Goal: Information Seeking & Learning: Learn about a topic

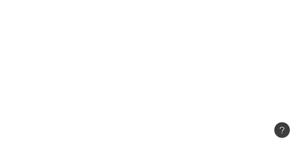
scroll to position [3, 0]
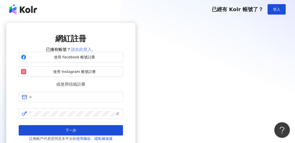
click at [96, 52] on link "請在此登入。" at bounding box center [83, 49] width 25 height 5
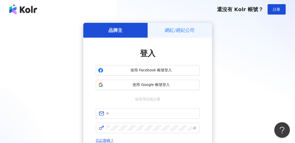
click at [174, 30] on h5 "網紅/經紀公司" at bounding box center [180, 30] width 30 height 6
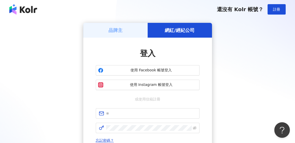
click at [132, 29] on div "品牌主" at bounding box center [115, 30] width 64 height 15
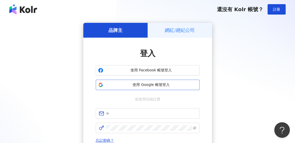
click at [154, 85] on span "使用 Google 帳號登入" at bounding box center [151, 84] width 92 height 5
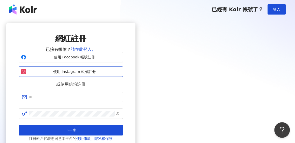
click at [121, 74] on span "使用 Instagram 帳號註冊" at bounding box center [74, 71] width 92 height 5
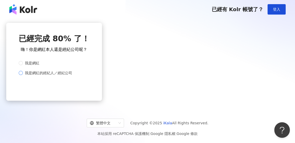
click at [87, 76] on label "我是網紅的經紀人／經紀公司" at bounding box center [53, 73] width 69 height 6
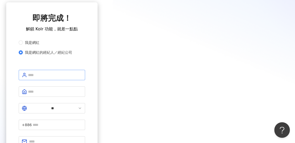
scroll to position [21, 0]
click at [82, 78] on input "text" at bounding box center [55, 75] width 54 height 6
type input "*"
type input "*****"
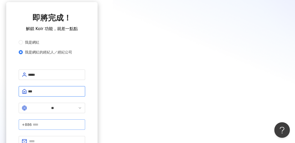
type input "***"
click at [82, 122] on input "text" at bounding box center [57, 125] width 49 height 6
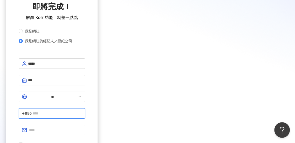
scroll to position [32, 0]
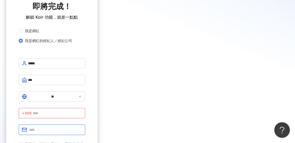
click at [82, 127] on input "text" at bounding box center [55, 130] width 53 height 6
type input "**********"
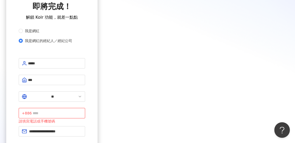
click at [82, 110] on input "text" at bounding box center [57, 113] width 49 height 6
type input "*"
type input "*********"
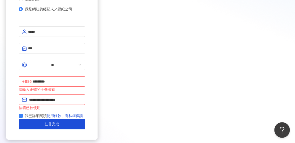
scroll to position [64, 0]
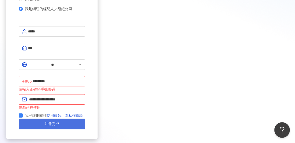
click at [85, 119] on button "註冊完成" at bounding box center [52, 124] width 66 height 10
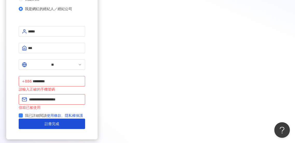
click at [82, 97] on input "**********" at bounding box center [55, 100] width 53 height 6
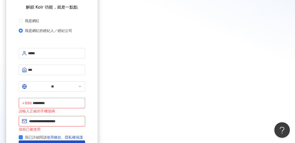
scroll to position [0, 0]
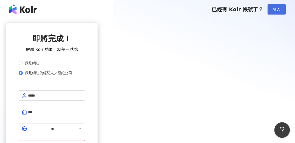
click at [278, 9] on span "登入" at bounding box center [276, 9] width 7 height 4
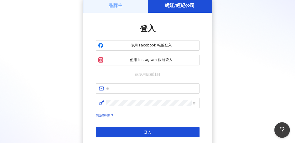
scroll to position [26, 0]
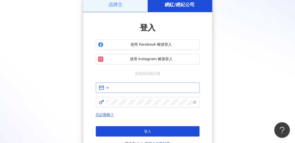
click at [153, 92] on span at bounding box center [148, 87] width 104 height 10
click at [143, 88] on input "text" at bounding box center [151, 88] width 90 height 6
type input "**********"
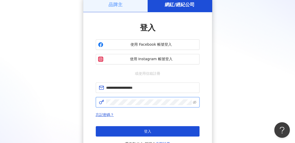
click button "登入" at bounding box center [148, 131] width 104 height 10
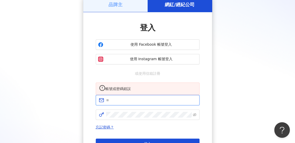
click at [121, 103] on input "text" at bounding box center [151, 100] width 90 height 6
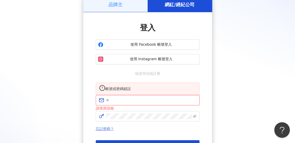
click at [103, 130] on link "忘記密碼？" at bounding box center [105, 129] width 18 height 4
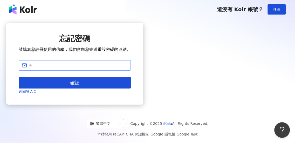
click at [122, 71] on span at bounding box center [75, 65] width 112 height 10
click at [119, 68] on input "text" at bounding box center [78, 66] width 99 height 6
type input "**********"
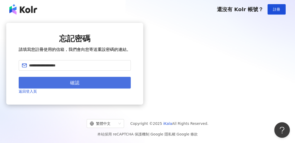
click at [131, 88] on button "確認" at bounding box center [75, 83] width 112 height 12
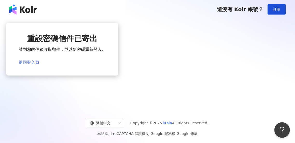
click at [39, 64] on link "返回登入頁" at bounding box center [29, 62] width 21 height 5
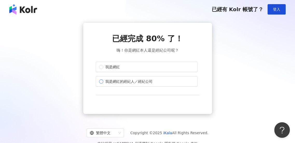
click at [165, 79] on label "我是網紅的經紀人／經紀公司" at bounding box center [147, 81] width 102 height 10
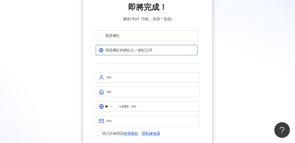
scroll to position [31, 0]
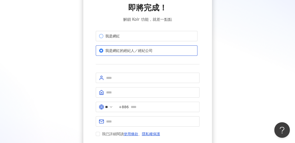
click at [159, 39] on label "我是網紅" at bounding box center [147, 36] width 102 height 10
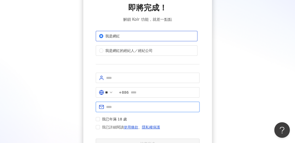
click at [143, 104] on input "text" at bounding box center [151, 107] width 90 height 6
type input "**********"
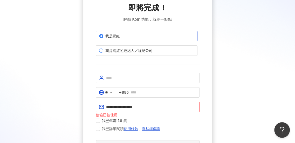
click at [148, 53] on span "我是網紅的經紀人／經紀公司" at bounding box center [128, 51] width 51 height 6
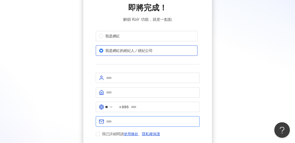
click at [127, 119] on input "text" at bounding box center [151, 122] width 90 height 6
paste input "**********"
type input "**********"
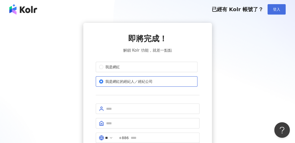
click at [283, 12] on button "登入" at bounding box center [276, 9] width 18 height 10
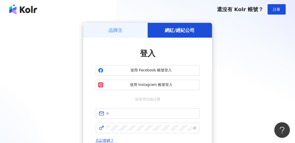
scroll to position [15, 0]
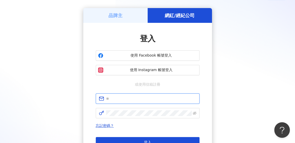
click at [121, 98] on input "text" at bounding box center [151, 99] width 90 height 6
type input "**********"
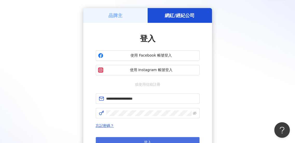
click at [141, 138] on button "登入" at bounding box center [148, 142] width 104 height 10
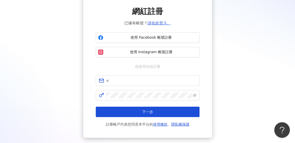
scroll to position [27, 0]
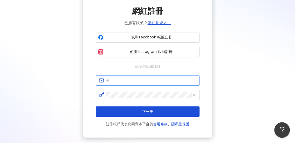
click at [153, 76] on span at bounding box center [148, 80] width 104 height 10
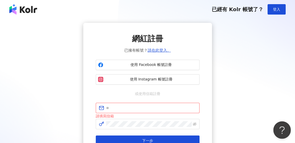
click at [280, 126] on button "Open Beacon popover" at bounding box center [281, 129] width 16 height 16
click at [45, 25] on div "網紅註冊 已擁有帳號？ 請在此登入。 使用 Facebook 帳號註冊 使用 Instagram 帳號註冊 或使用信箱註冊 請填寫信箱 下一步 註冊帳戶代表您…" at bounding box center [147, 95] width 283 height 144
click at [57, 42] on div "網紅註冊 已擁有帳號？ 請在此登入。 使用 Facebook 帳號註冊 使用 Instagram 帳號註冊 或使用信箱註冊 請填寫信箱 下一步 註冊帳戶代表您…" at bounding box center [147, 95] width 283 height 144
click at [115, 109] on input "text" at bounding box center [151, 108] width 90 height 6
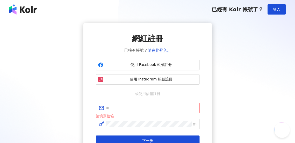
click at [71, 52] on div "網紅註冊 已擁有帳號？ 請在此登入。 使用 Facebook 帳號註冊 使用 Instagram 帳號註冊 或使用信箱註冊 請填寫信箱 下一步 註冊帳戶代表您…" at bounding box center [147, 95] width 283 height 144
click at [276, 14] on button "登入" at bounding box center [276, 9] width 18 height 10
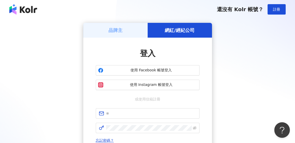
click at [119, 33] on h5 "品牌主" at bounding box center [115, 30] width 14 height 6
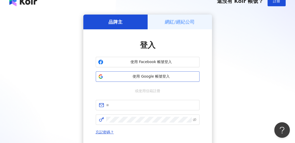
scroll to position [13, 0]
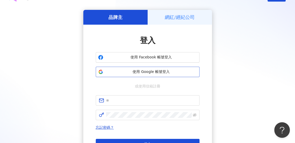
click at [139, 74] on span "使用 Google 帳號登入" at bounding box center [151, 71] width 92 height 5
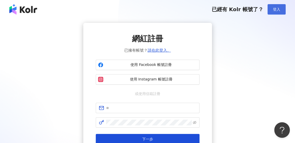
click at [277, 10] on span "登入" at bounding box center [276, 9] width 7 height 4
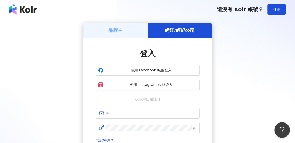
click at [115, 30] on h5 "品牌主" at bounding box center [115, 30] width 14 height 6
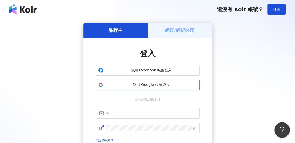
click at [135, 86] on span "使用 Google 帳號登入" at bounding box center [151, 84] width 92 height 5
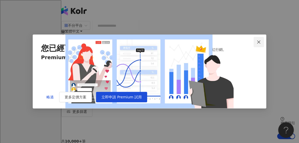
click at [257, 40] on icon "close" at bounding box center [259, 42] width 4 height 4
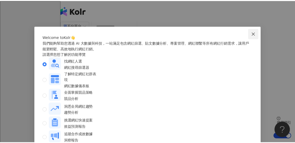
scroll to position [20, 0]
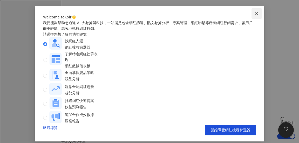
click at [254, 11] on button "Close" at bounding box center [256, 13] width 10 height 10
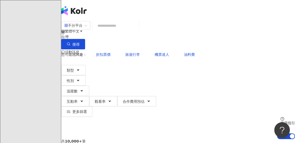
click at [131, 31] on input "search" at bounding box center [116, 26] width 42 height 10
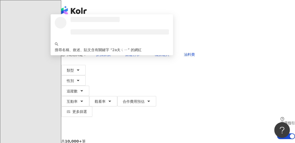
type input "****"
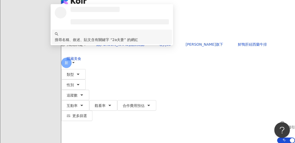
scroll to position [13, 0]
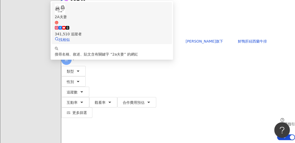
click at [160, 26] on div "2A夫妻 341,510 追蹤者 找相似" at bounding box center [112, 23] width 114 height 39
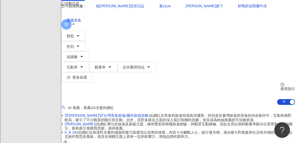
scroll to position [0, 0]
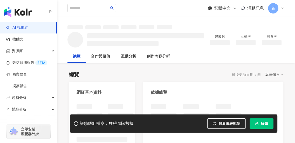
click at [259, 122] on button "解鎖" at bounding box center [262, 123] width 24 height 10
